Goal: Navigation & Orientation: Find specific page/section

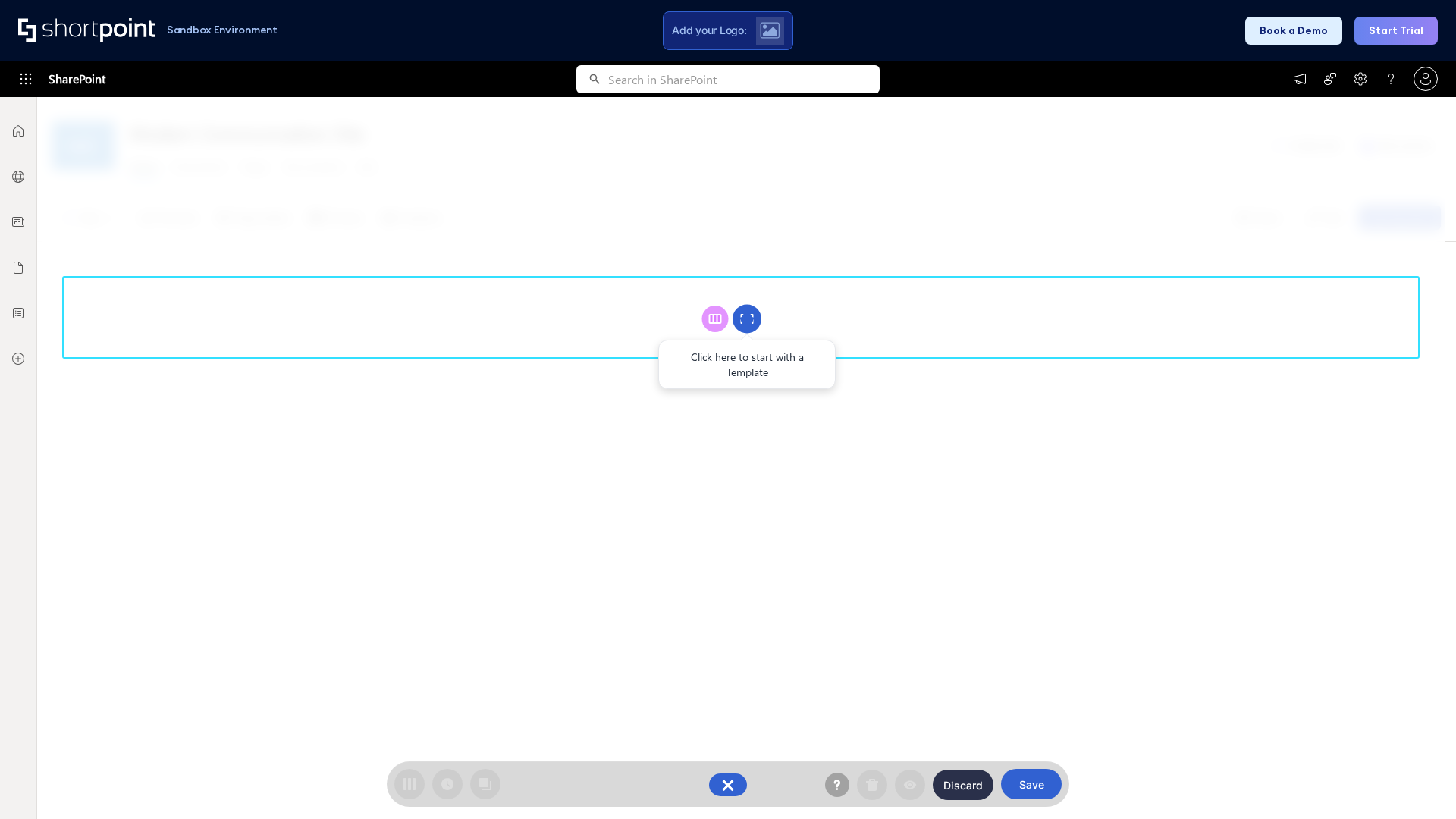
click at [747, 319] on circle at bounding box center [747, 320] width 29 height 29
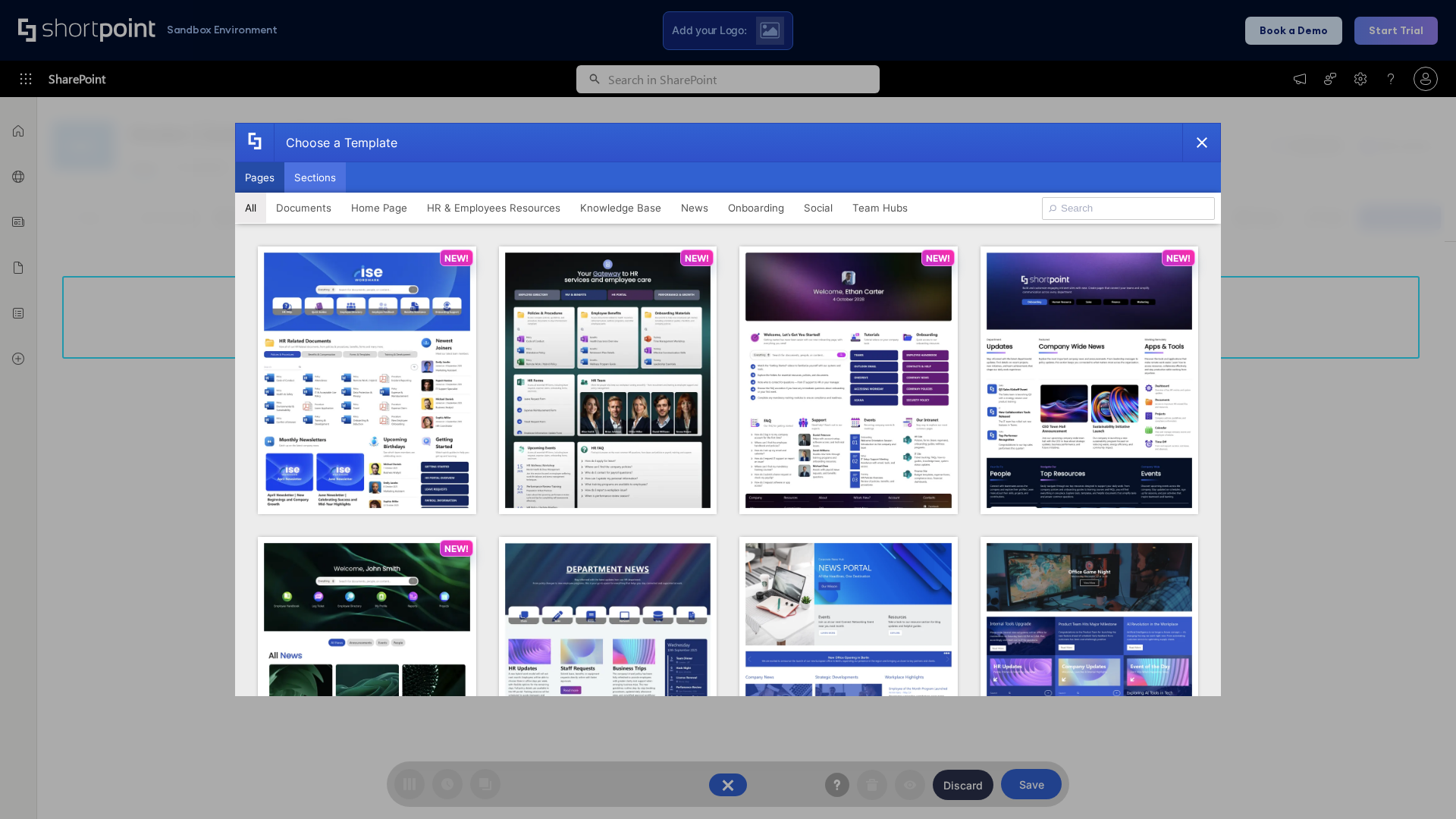
click at [315, 178] on button "Sections" at bounding box center [315, 178] width 61 height 30
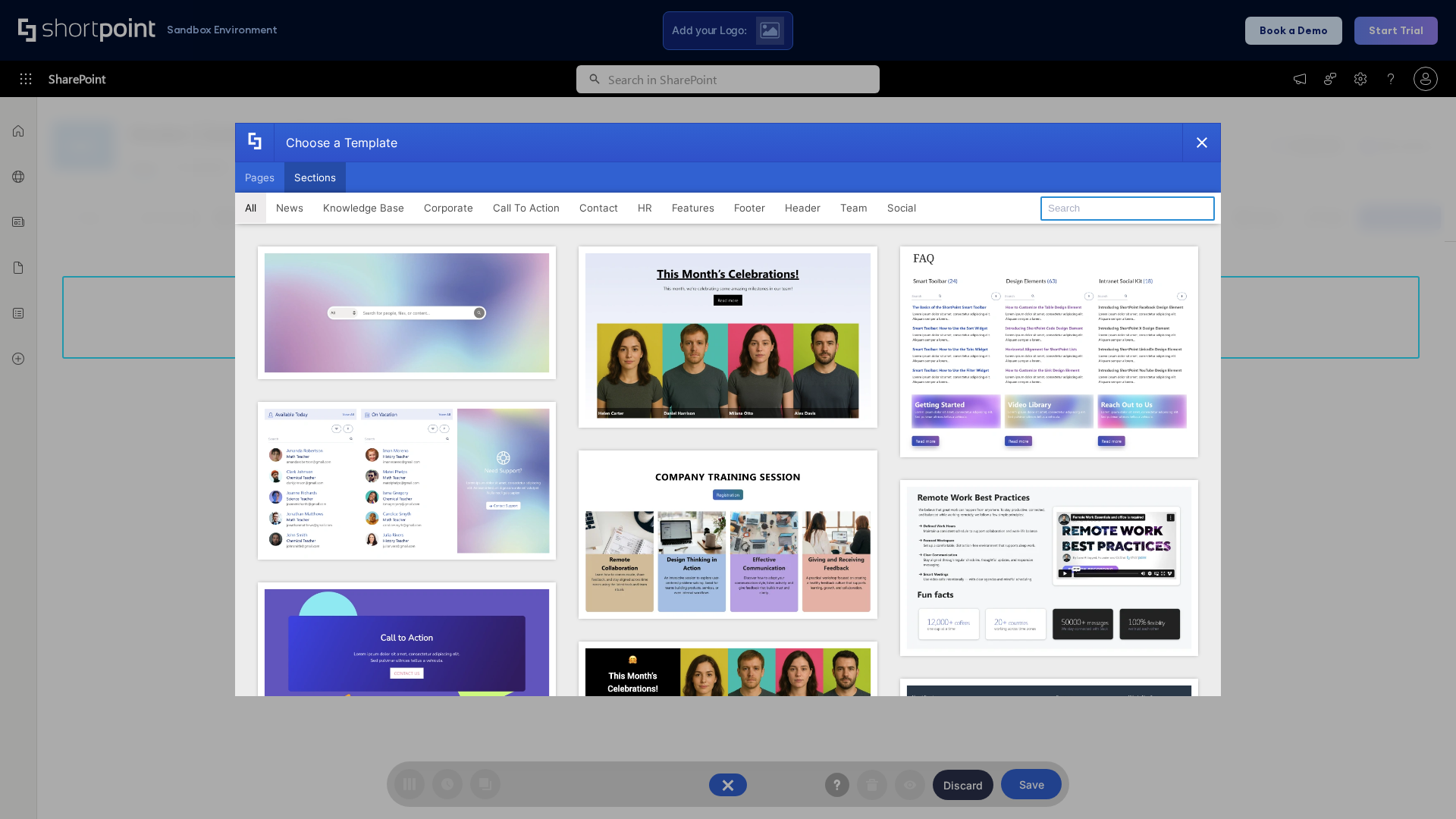
type input "Teams Basics"
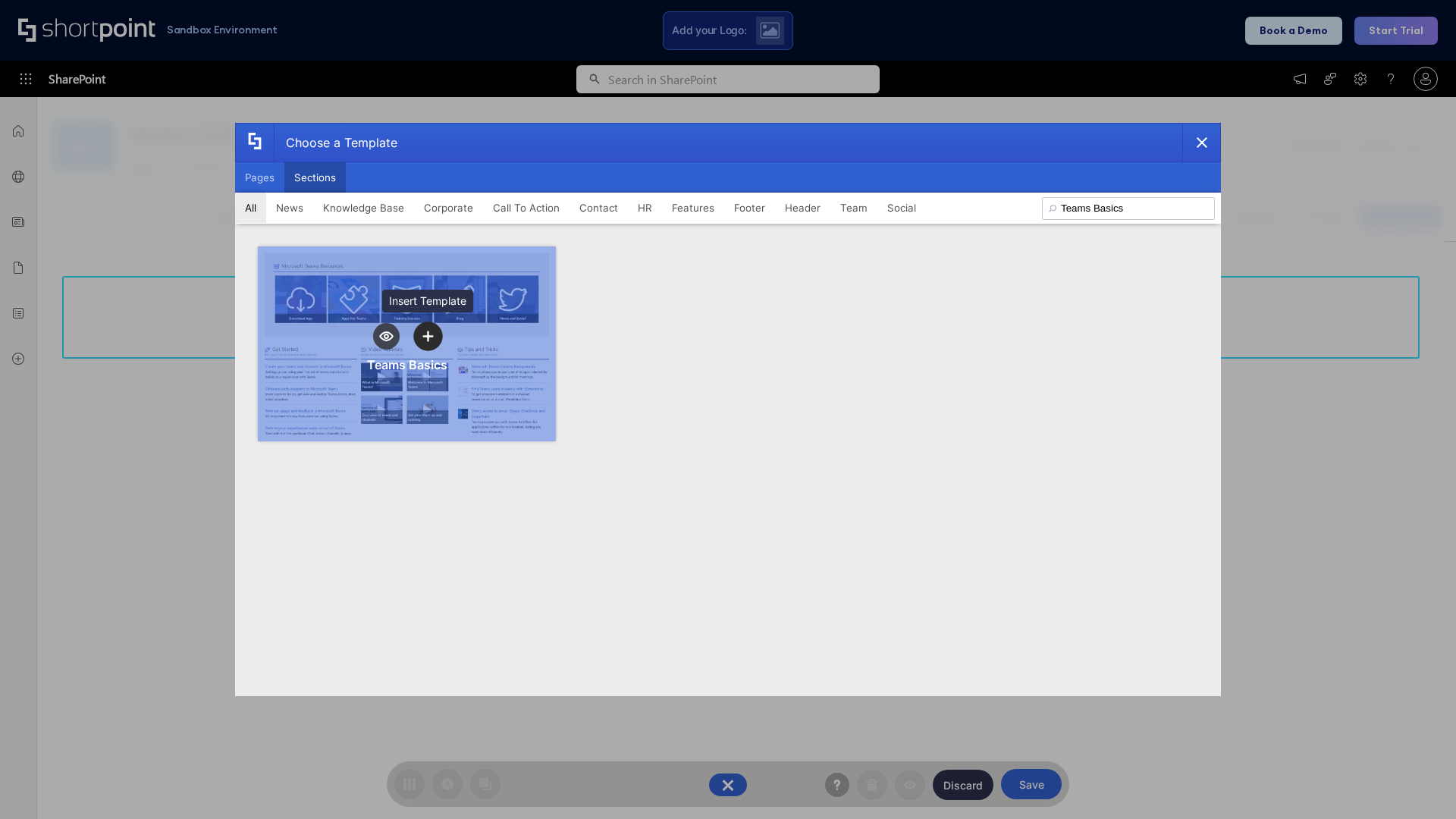
click at [427, 336] on icon "template selector" at bounding box center [427, 336] width 11 height 11
